Goal: Navigation & Orientation: Find specific page/section

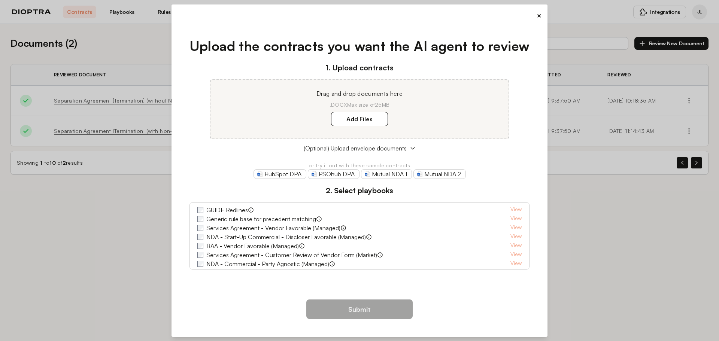
click at [539, 15] on button "×" at bounding box center [539, 15] width 5 height 10
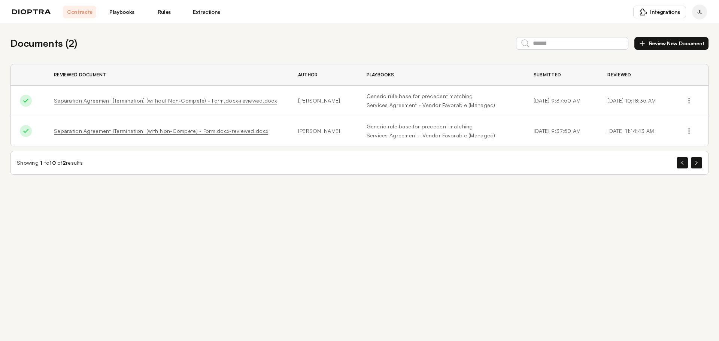
click at [28, 13] on img at bounding box center [31, 11] width 39 height 5
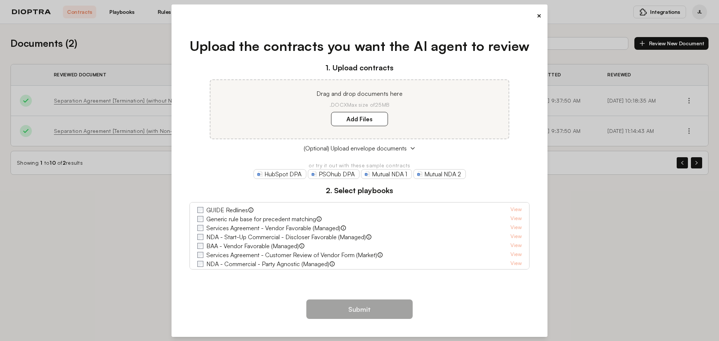
click at [597, 214] on div "× Upload the contracts you want the AI agent to review 1. Upload contracts Drag…" at bounding box center [359, 170] width 719 height 341
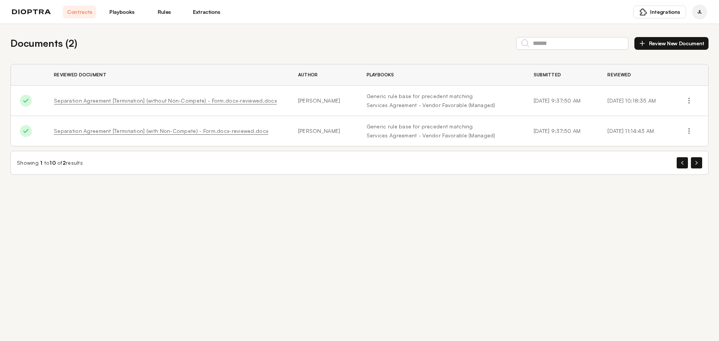
click at [566, 19] on header "Contracts Playbooks Rules Extractions Integrations JL" at bounding box center [359, 12] width 719 height 24
drag, startPoint x: 683, startPoint y: 0, endPoint x: 583, endPoint y: 10, distance: 100.9
click at [595, 14] on header "Contracts Playbooks Rules Extractions Integrations JL" at bounding box center [359, 12] width 719 height 24
